Goal: Task Accomplishment & Management: Use online tool/utility

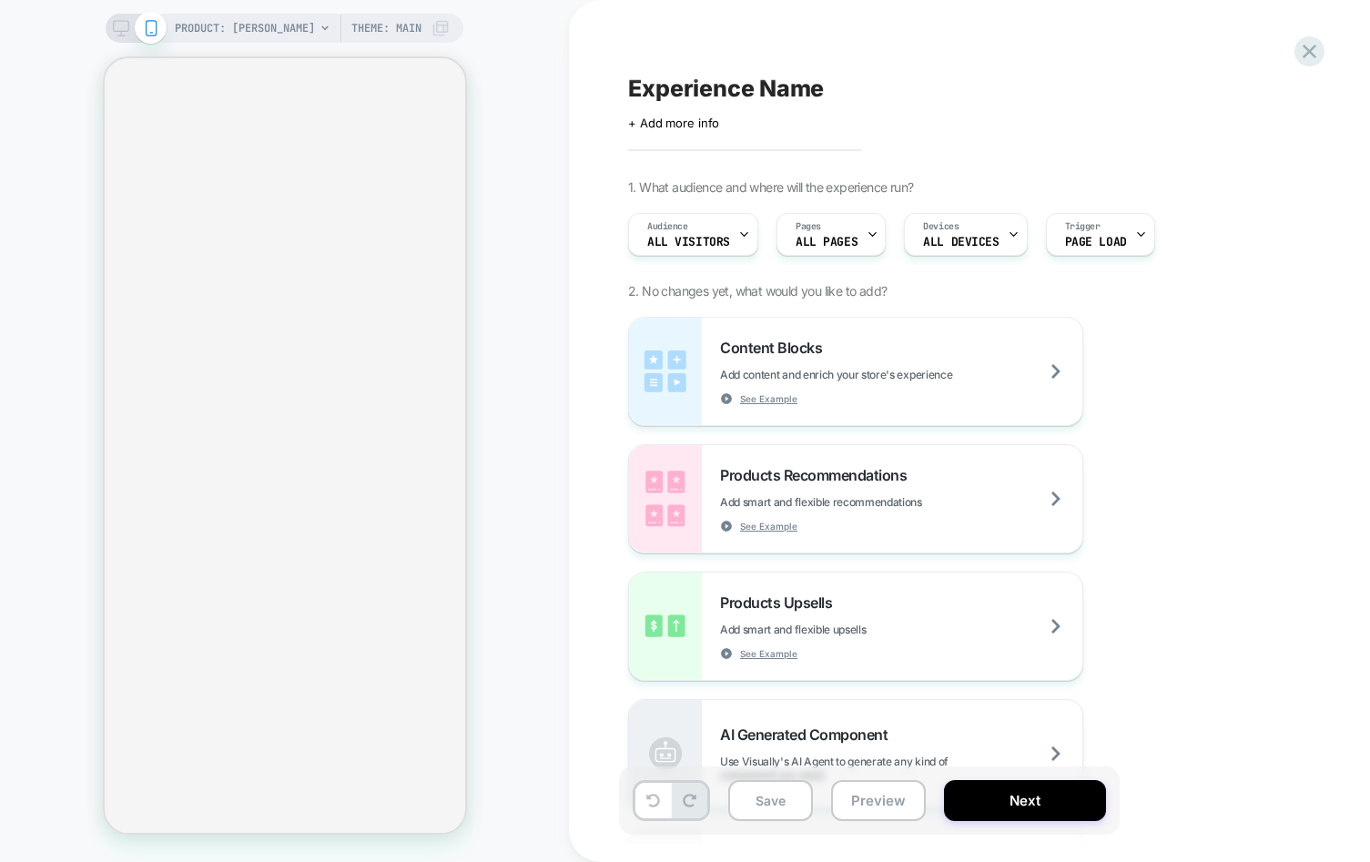
click at [73, 524] on div "PRODUCT: [PERSON_NAME] Theme: MAIN" at bounding box center [284, 431] width 569 height 826
click at [503, 331] on div "PRODUCT: [PERSON_NAME] Theme: MAIN" at bounding box center [284, 431] width 569 height 826
click at [507, 694] on div "PRODUCT: Adam Theme: MAIN" at bounding box center [284, 431] width 569 height 826
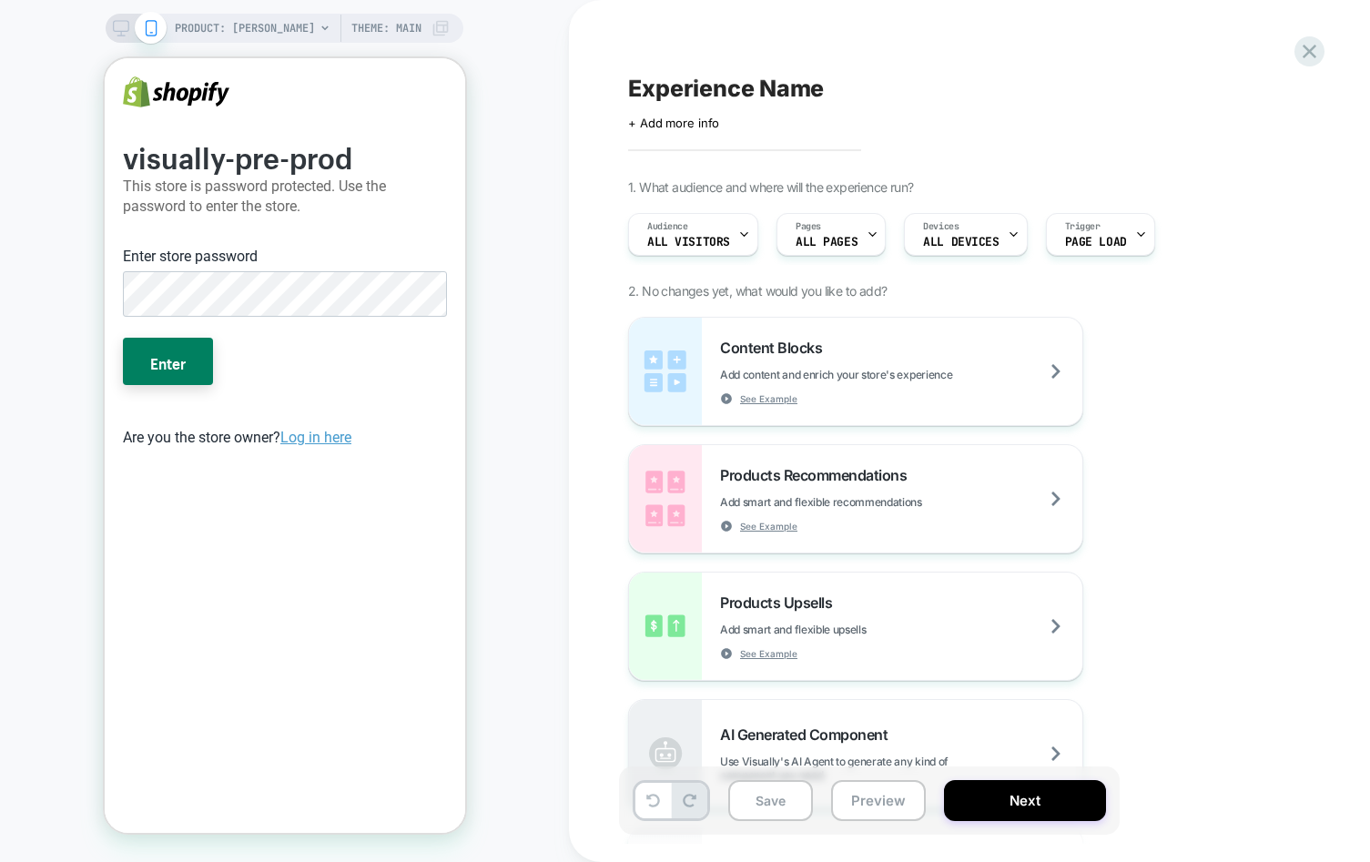
click at [122, 338] on button "Enter" at bounding box center [167, 361] width 90 height 47
click at [161, 362] on button "Enter" at bounding box center [167, 361] width 90 height 47
click at [160, 373] on button "Enter" at bounding box center [167, 361] width 90 height 47
click at [160, 369] on button "Enter" at bounding box center [167, 361] width 90 height 47
click at [157, 365] on button "Enter" at bounding box center [167, 361] width 90 height 47
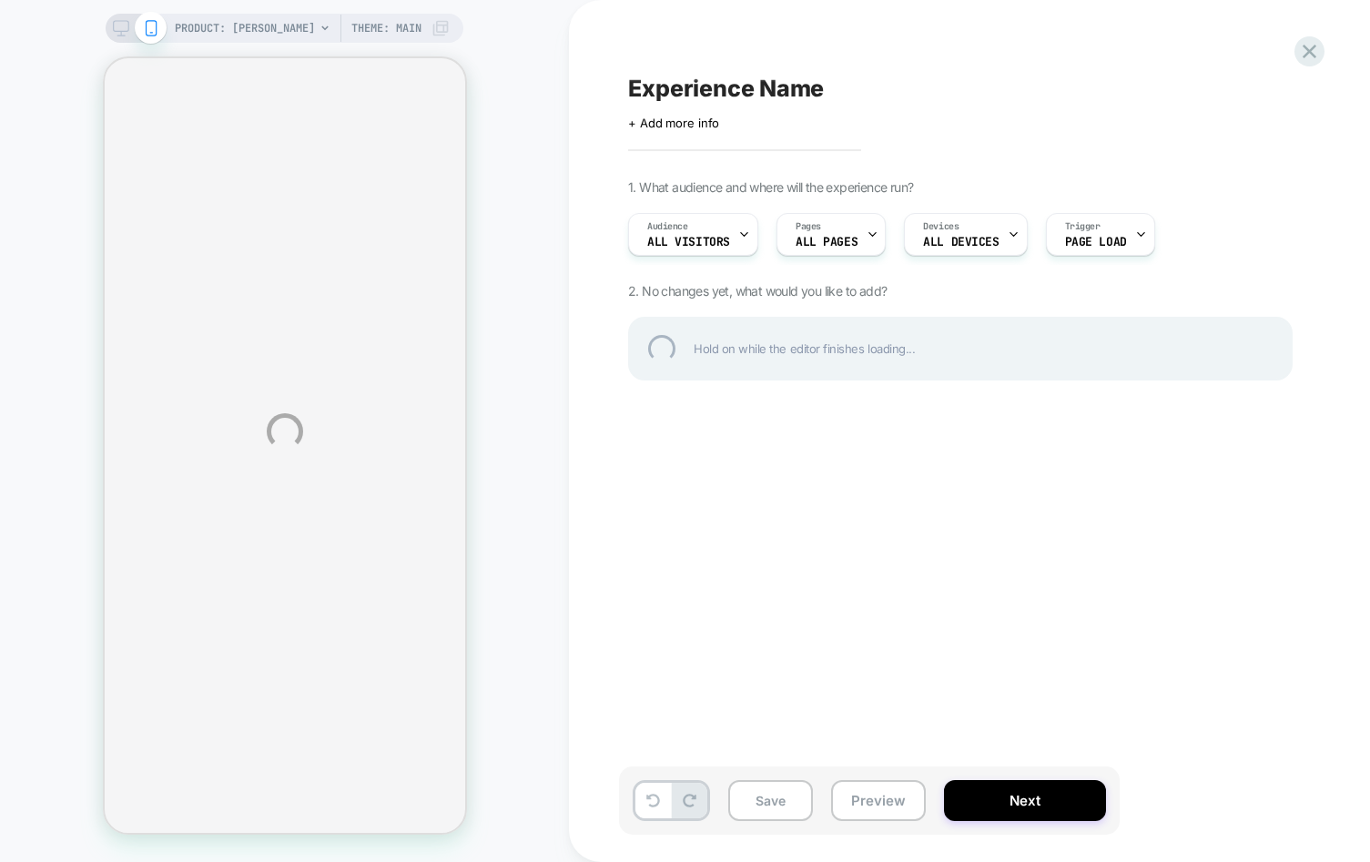
click at [549, 258] on div "PRODUCT: Adam Theme: MAIN Experience Name Click to edit experience details + Ad…" at bounding box center [685, 431] width 1370 height 862
click at [26, 507] on div "PRODUCT: [PERSON_NAME] Theme: MAIN Experience Name Click to edit experience det…" at bounding box center [685, 431] width 1370 height 862
drag, startPoint x: 264, startPoint y: 576, endPoint x: 258, endPoint y: 568, distance: 9.7
click at [280, 578] on div "PRODUCT: Adam Theme: MAIN Experience Name Click to edit experience details + Ad…" at bounding box center [685, 431] width 1370 height 862
click at [810, 549] on div "PRODUCT: Adam Theme: MAIN Experience Name Click to edit experience details + Ad…" at bounding box center [685, 431] width 1370 height 862
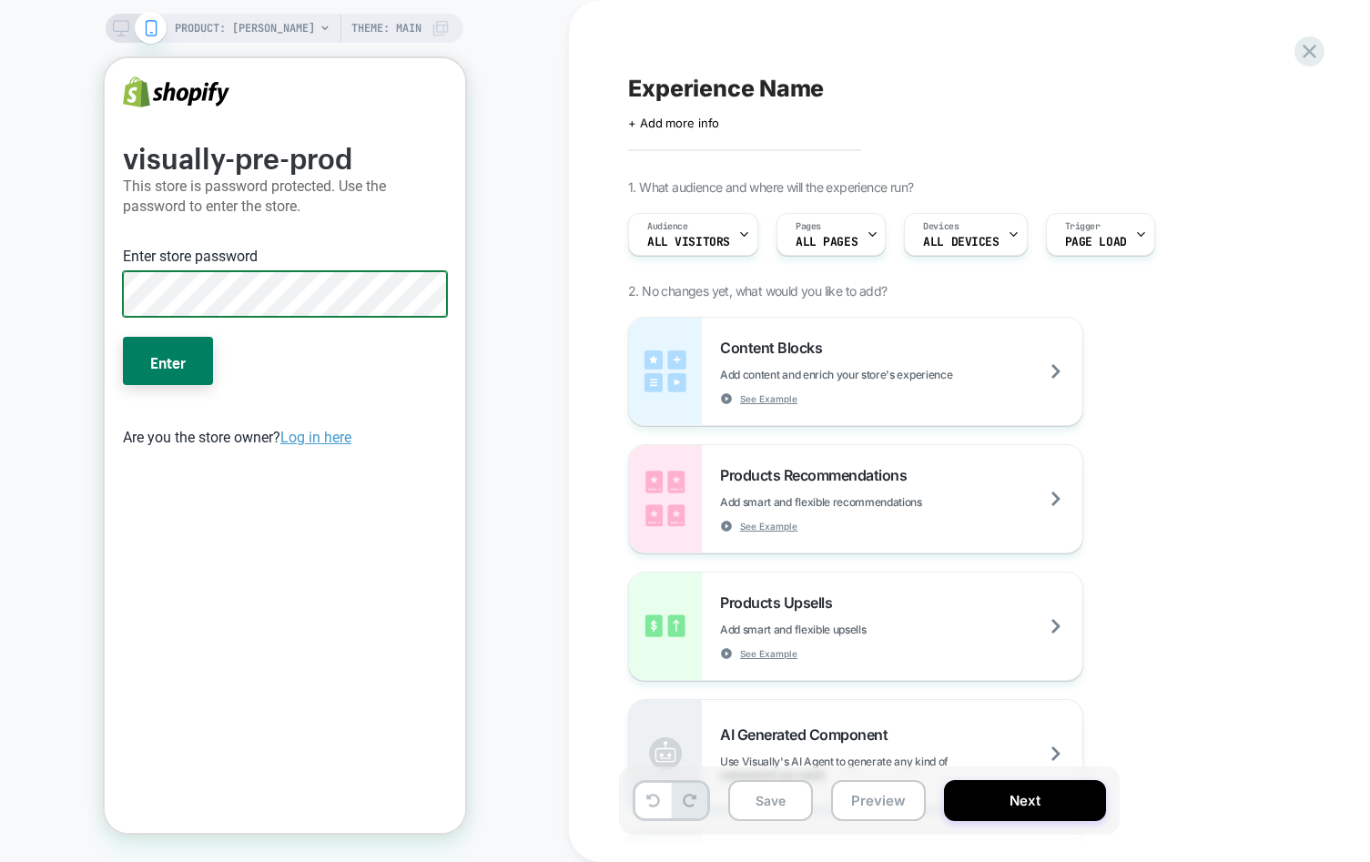
click at [122, 337] on button "Enter" at bounding box center [167, 360] width 90 height 47
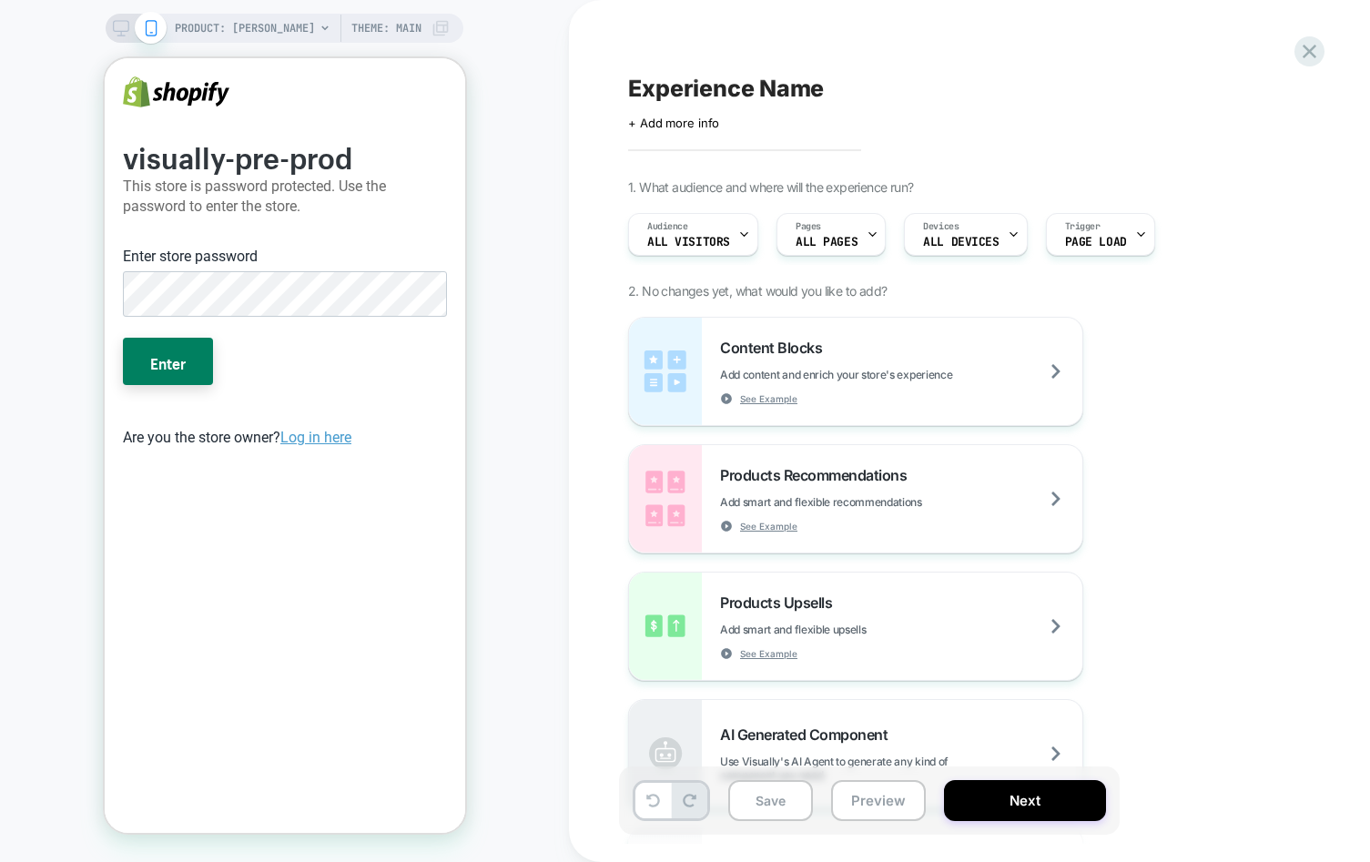
click at [122, 338] on button "Enter" at bounding box center [167, 361] width 90 height 47
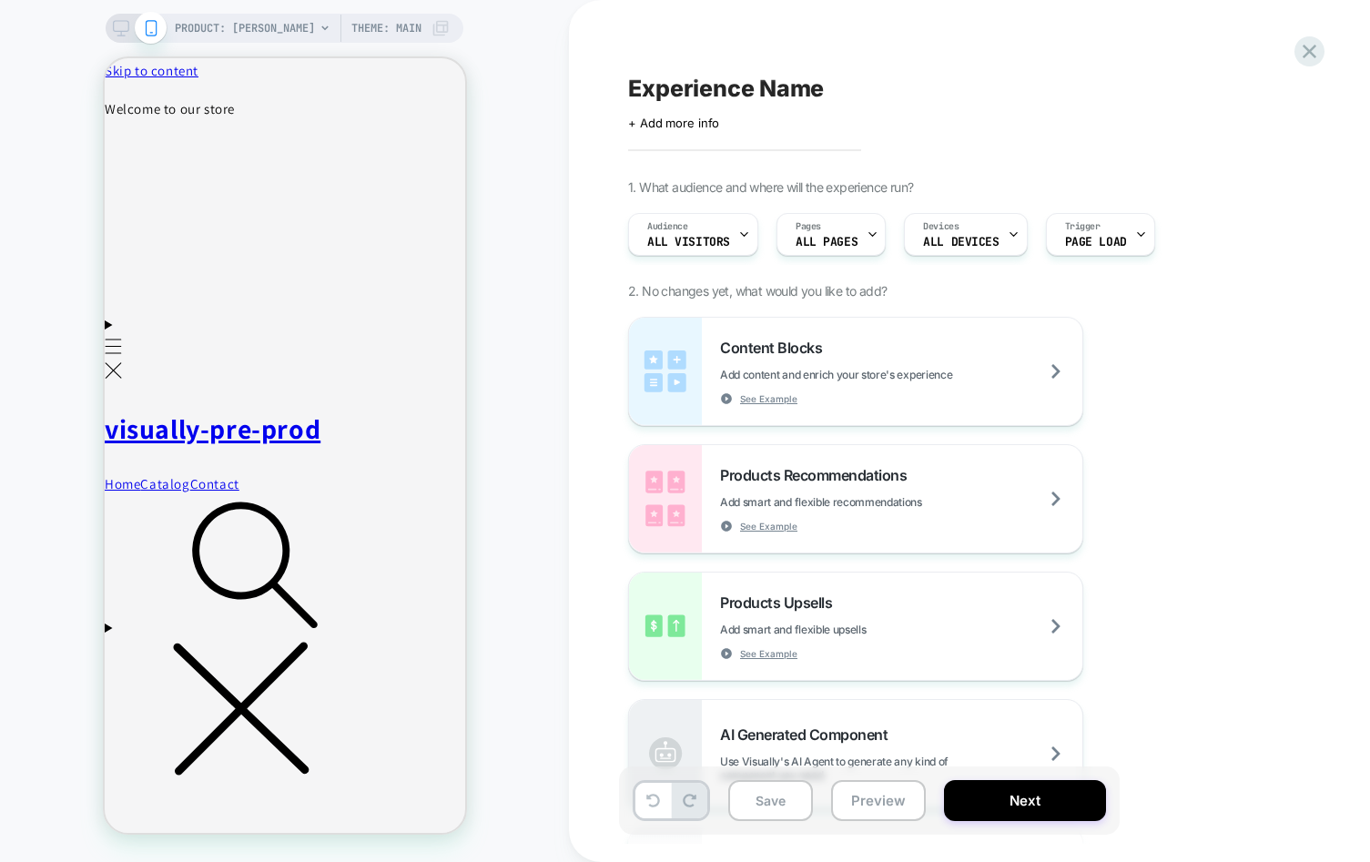
click at [603, 388] on div "Experience Name Click to edit experience details + Add more info 1. What audien…" at bounding box center [969, 431] width 801 height 862
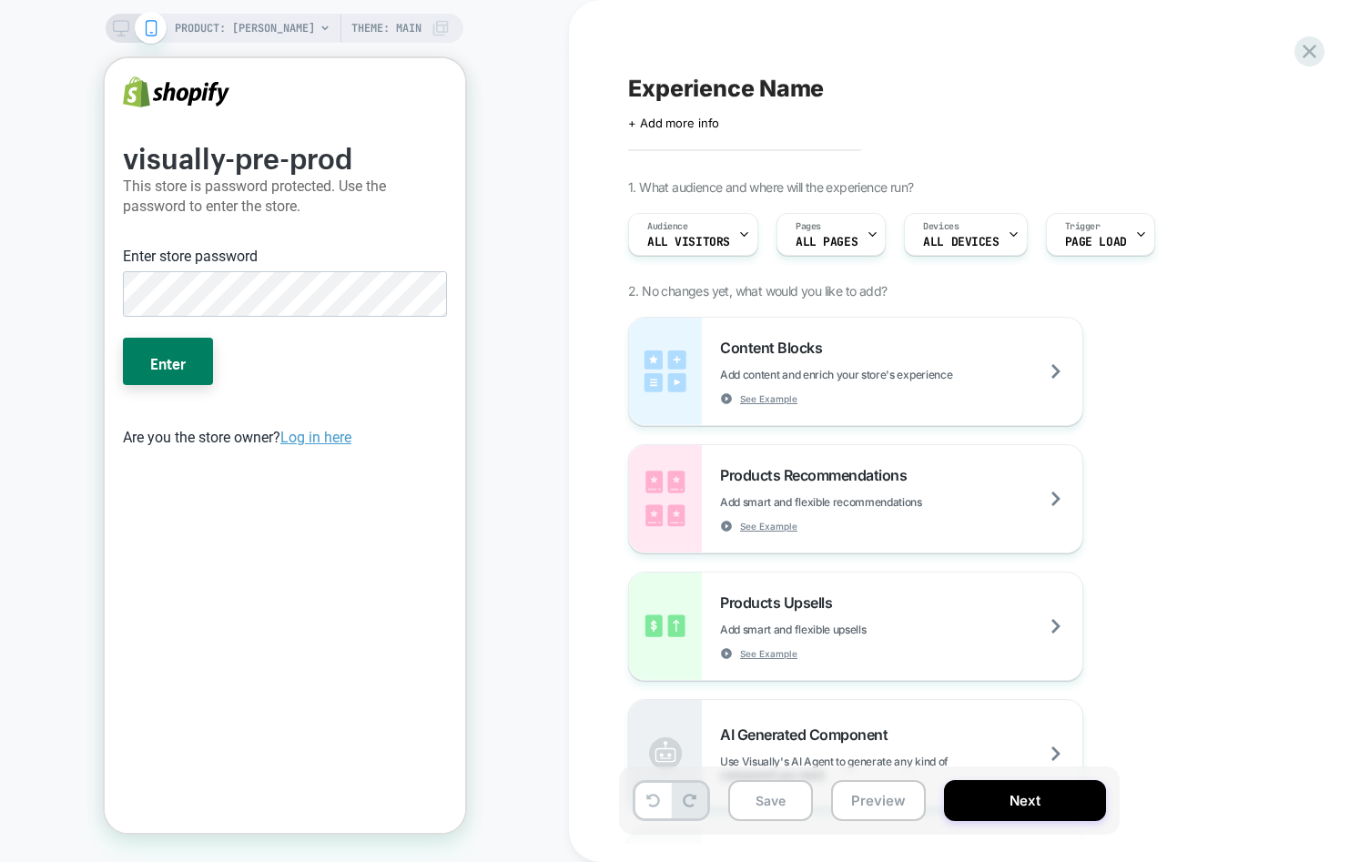
click at [532, 737] on div "PRODUCT: [PERSON_NAME] Theme: MAIN" at bounding box center [284, 431] width 569 height 826
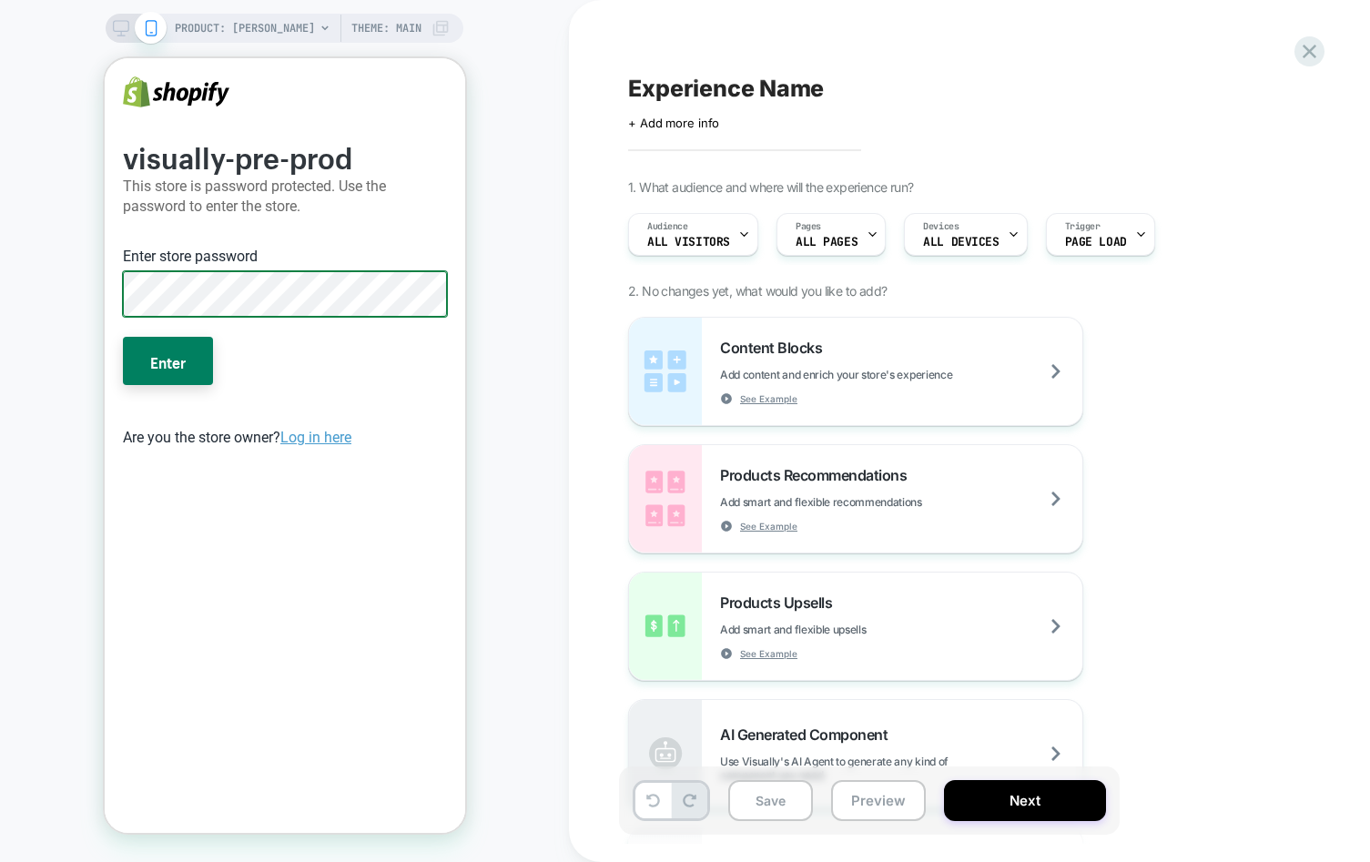
click at [122, 337] on button "Enter" at bounding box center [167, 360] width 90 height 47
